Goal: Answer question/provide support

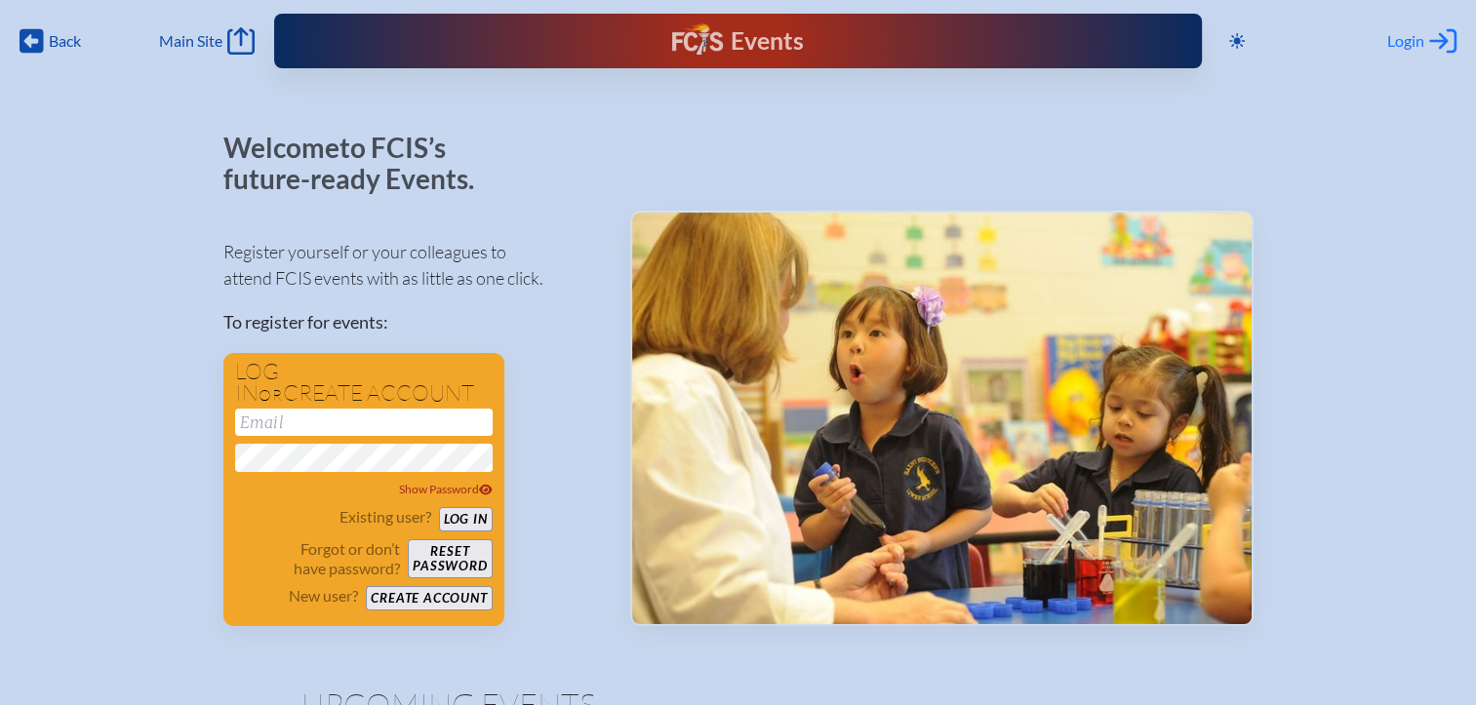
type input "[EMAIL_ADDRESS][DOMAIN_NAME]"
click at [1400, 41] on span "Login" at bounding box center [1405, 41] width 37 height 20
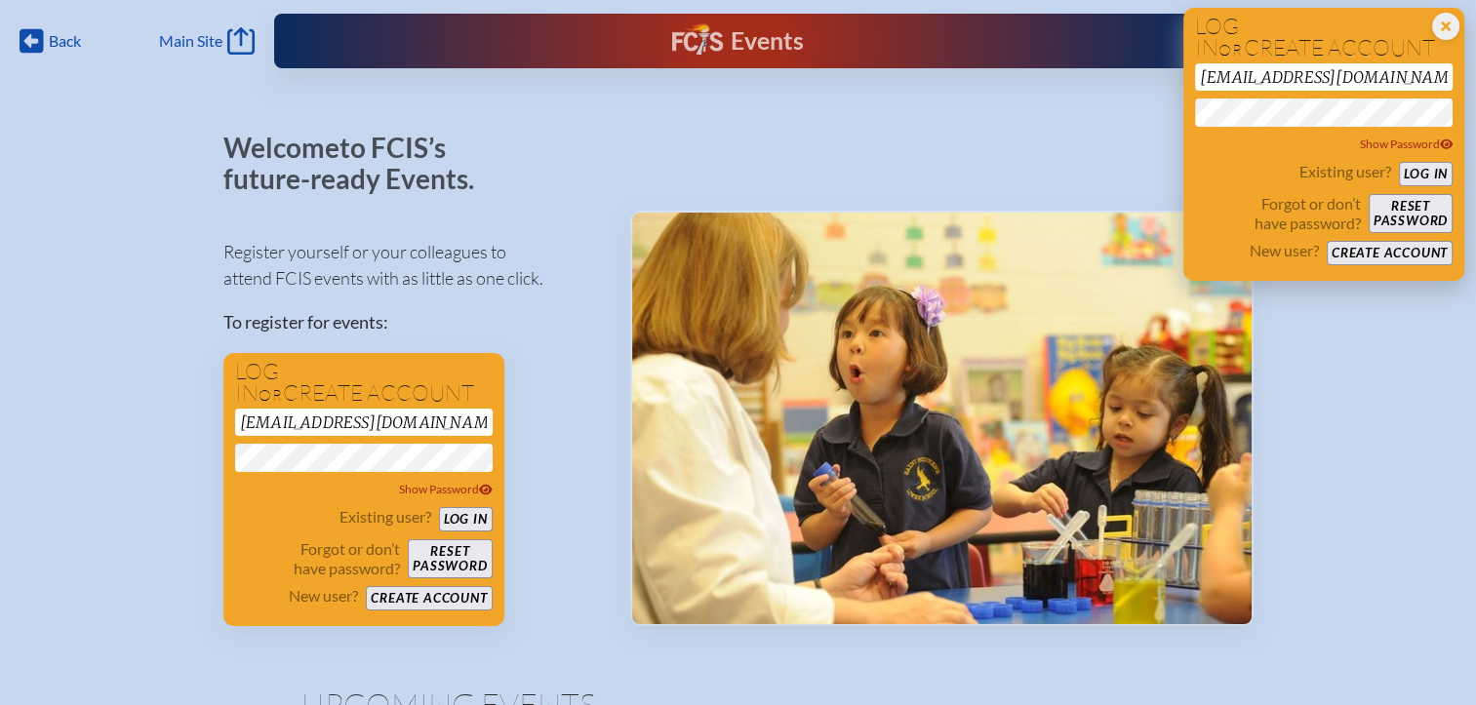
click at [1436, 173] on button "Log in" at bounding box center [1426, 174] width 54 height 24
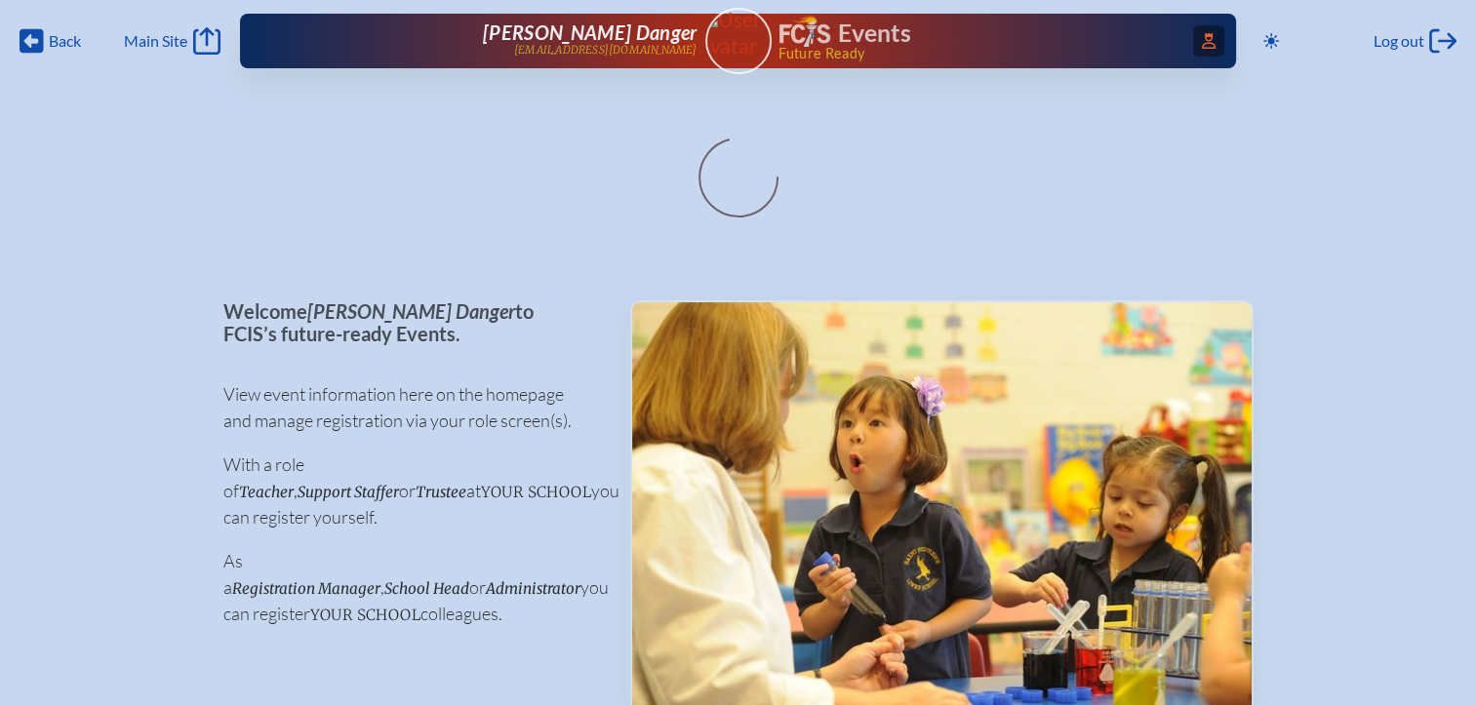
click at [1202, 43] on icon at bounding box center [1209, 41] width 14 height 16
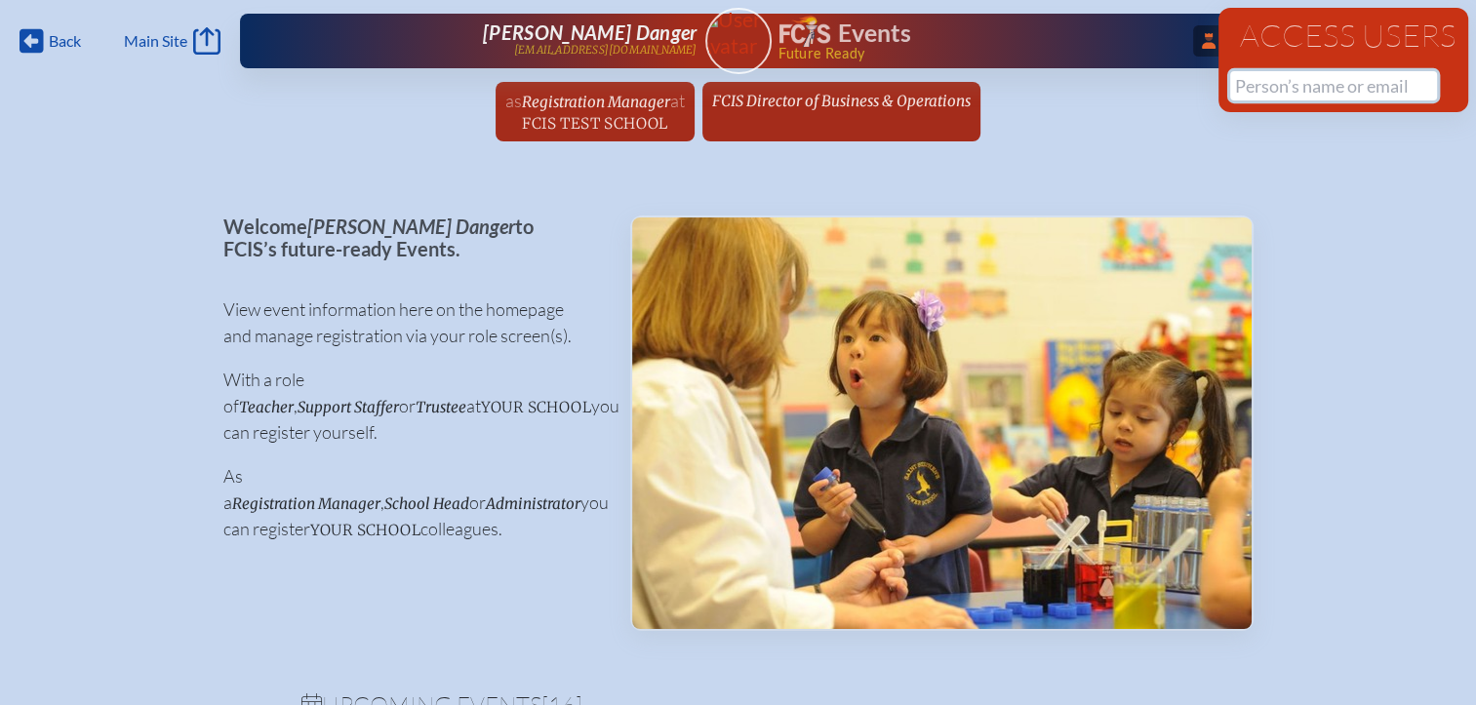
click at [1255, 89] on input "text" at bounding box center [1333, 85] width 207 height 29
paste input "[PERSON_NAME]"
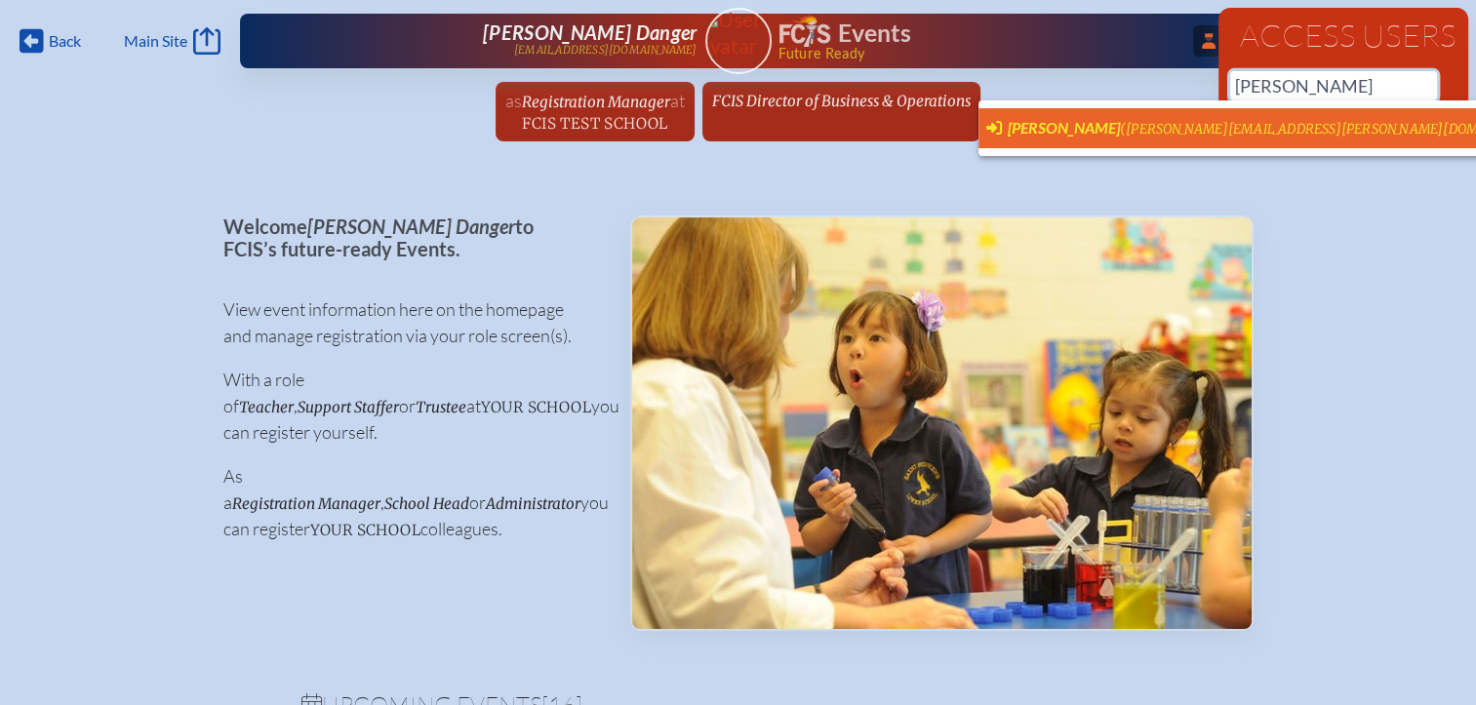
scroll to position [0, 15]
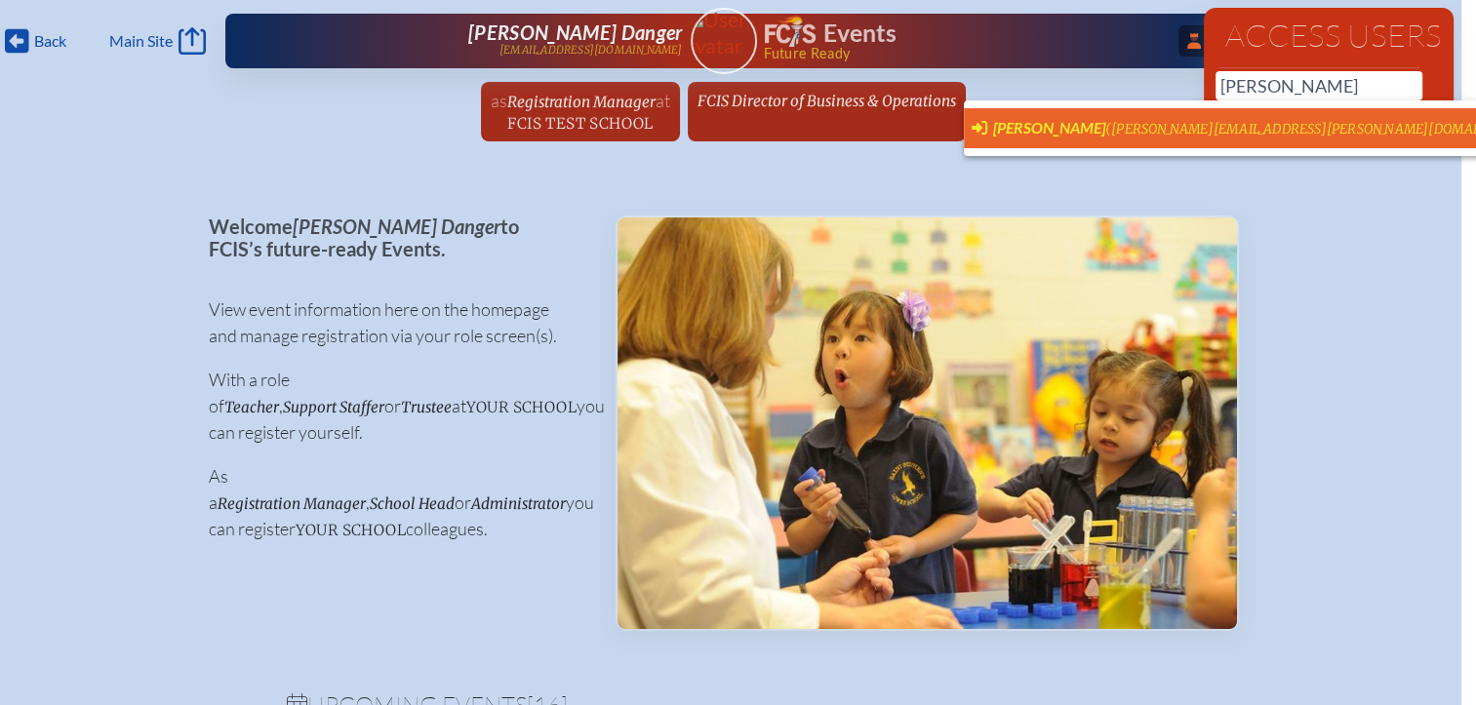
click at [1080, 130] on span "[PERSON_NAME]" at bounding box center [1049, 127] width 112 height 19
type input "[PERSON_NAME][EMAIL_ADDRESS][PERSON_NAME][DOMAIN_NAME]"
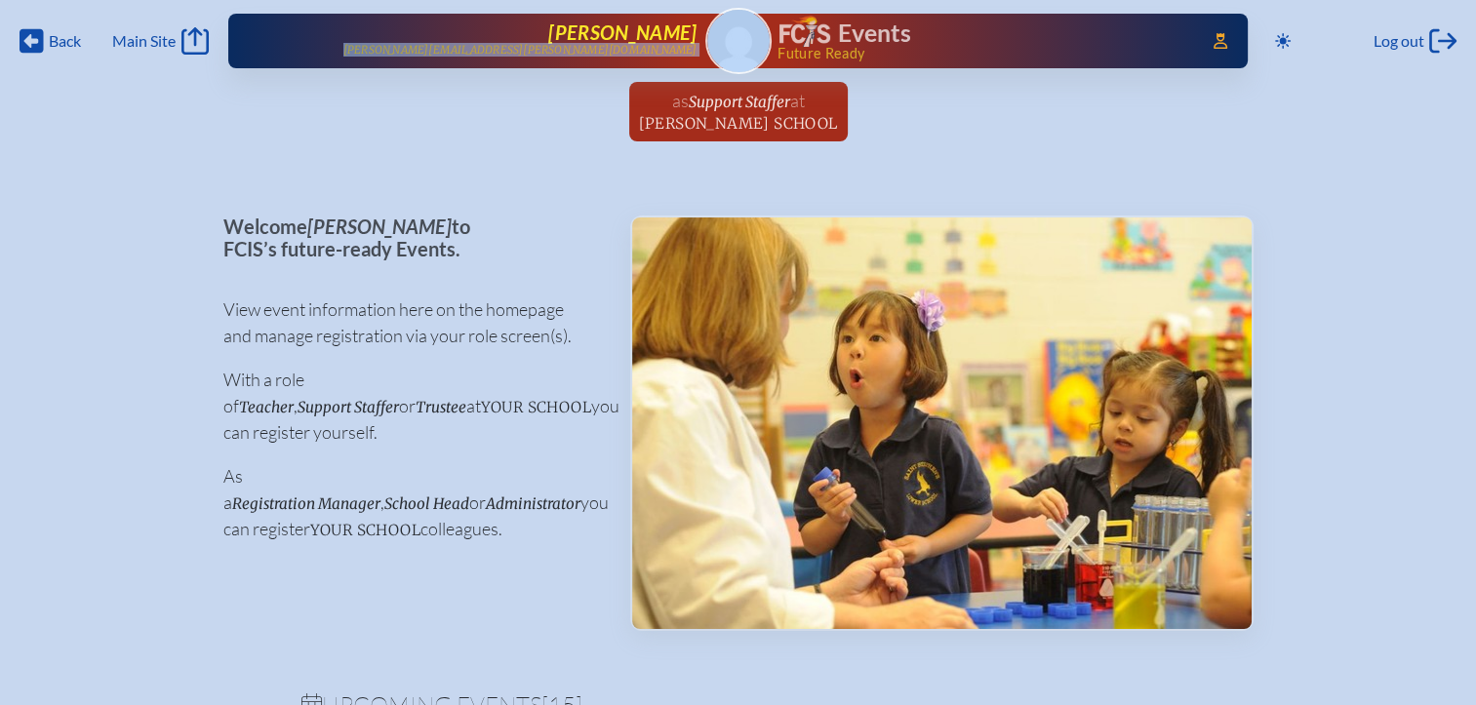
drag, startPoint x: 697, startPoint y: 51, endPoint x: 484, endPoint y: 59, distance: 213.7
click at [484, 59] on div "Access Users... [PERSON_NAME] [PERSON_NAME][EMAIL_ADDRESS][PERSON_NAME][DOMAIN_…" at bounding box center [738, 41] width 1020 height 55
copy p "[PERSON_NAME][EMAIL_ADDRESS][PERSON_NAME][DOMAIN_NAME]"
